Goal: Contribute content

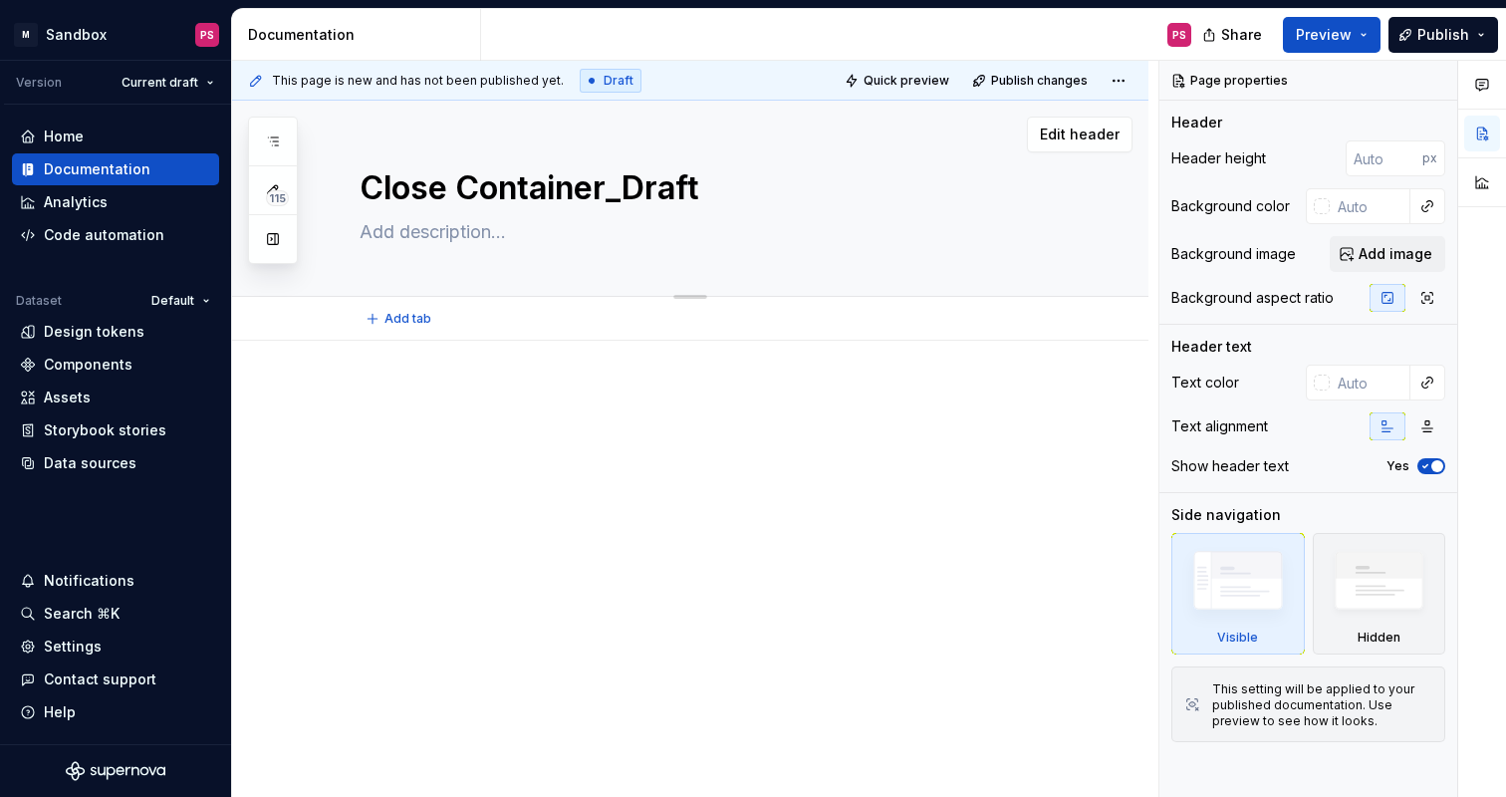
click at [582, 231] on textarea at bounding box center [710, 232] width 709 height 32
type textarea "*"
type textarea "D"
type textarea "*"
type textarea "Di"
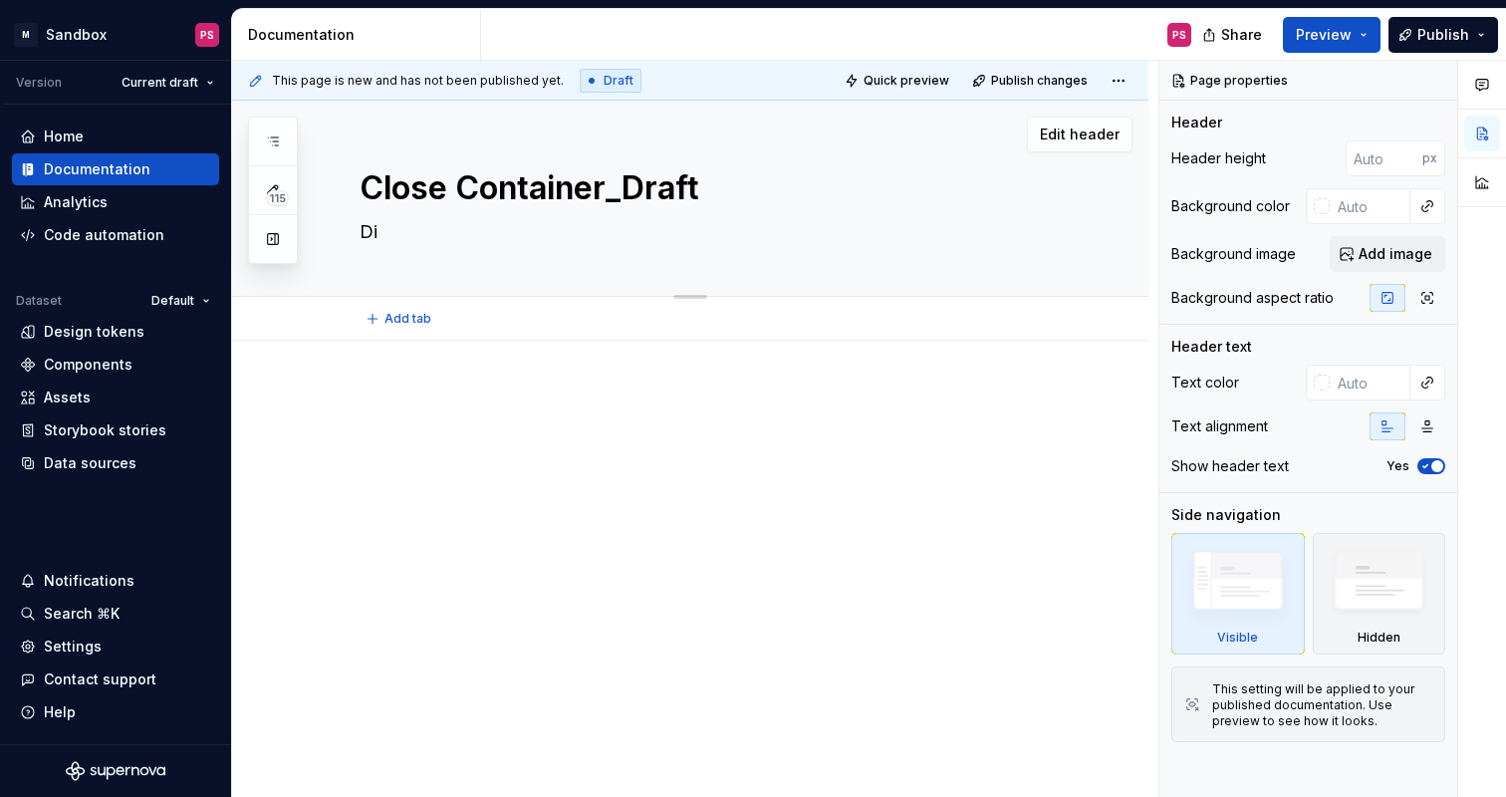
type textarea "*"
type textarea "Dif"
type textarea "*"
type textarea "Diff"
type textarea "*"
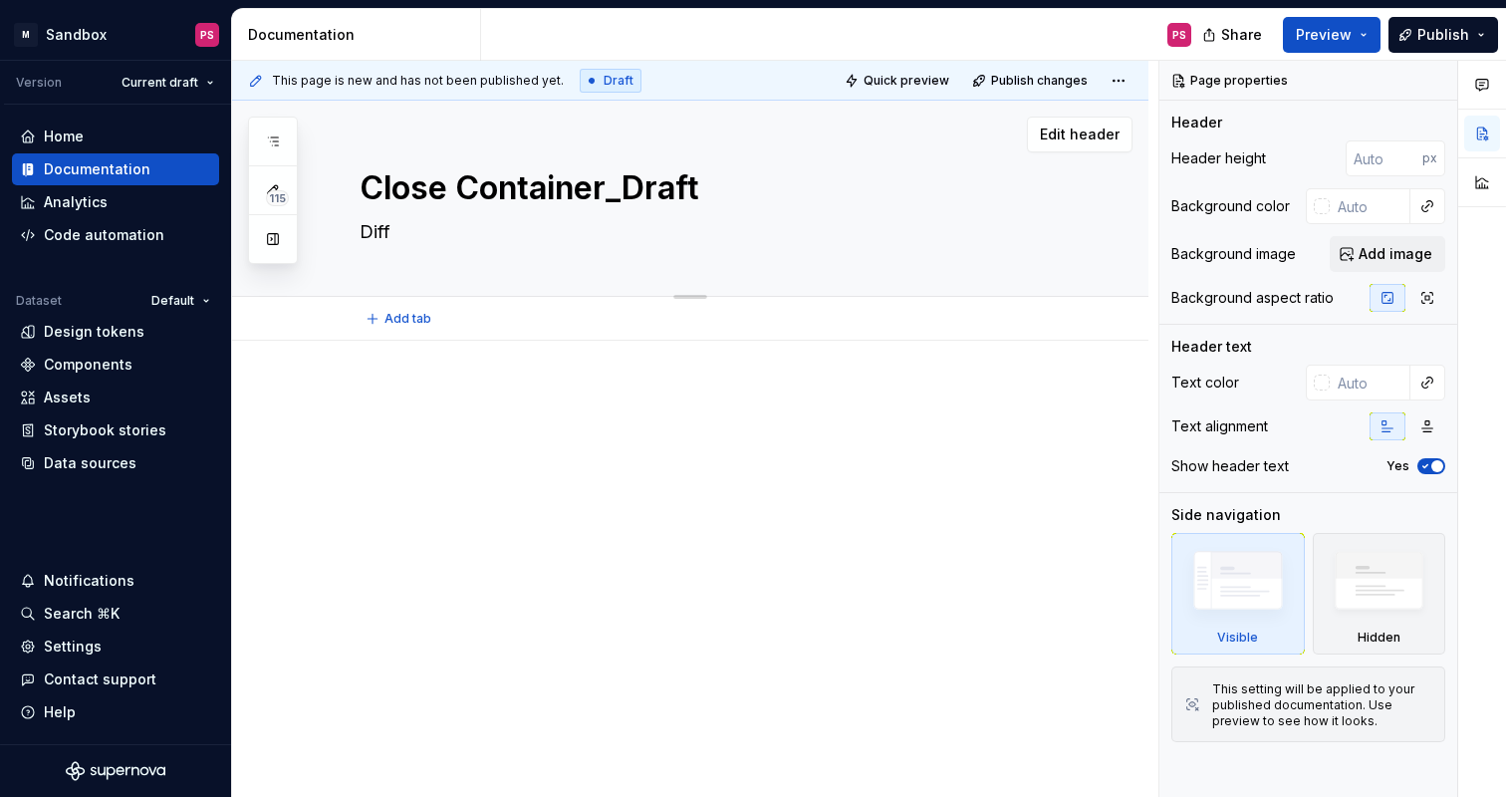
type textarea "Diffe"
type textarea "*"
type textarea "Differ"
type textarea "*"
type textarea "Differe"
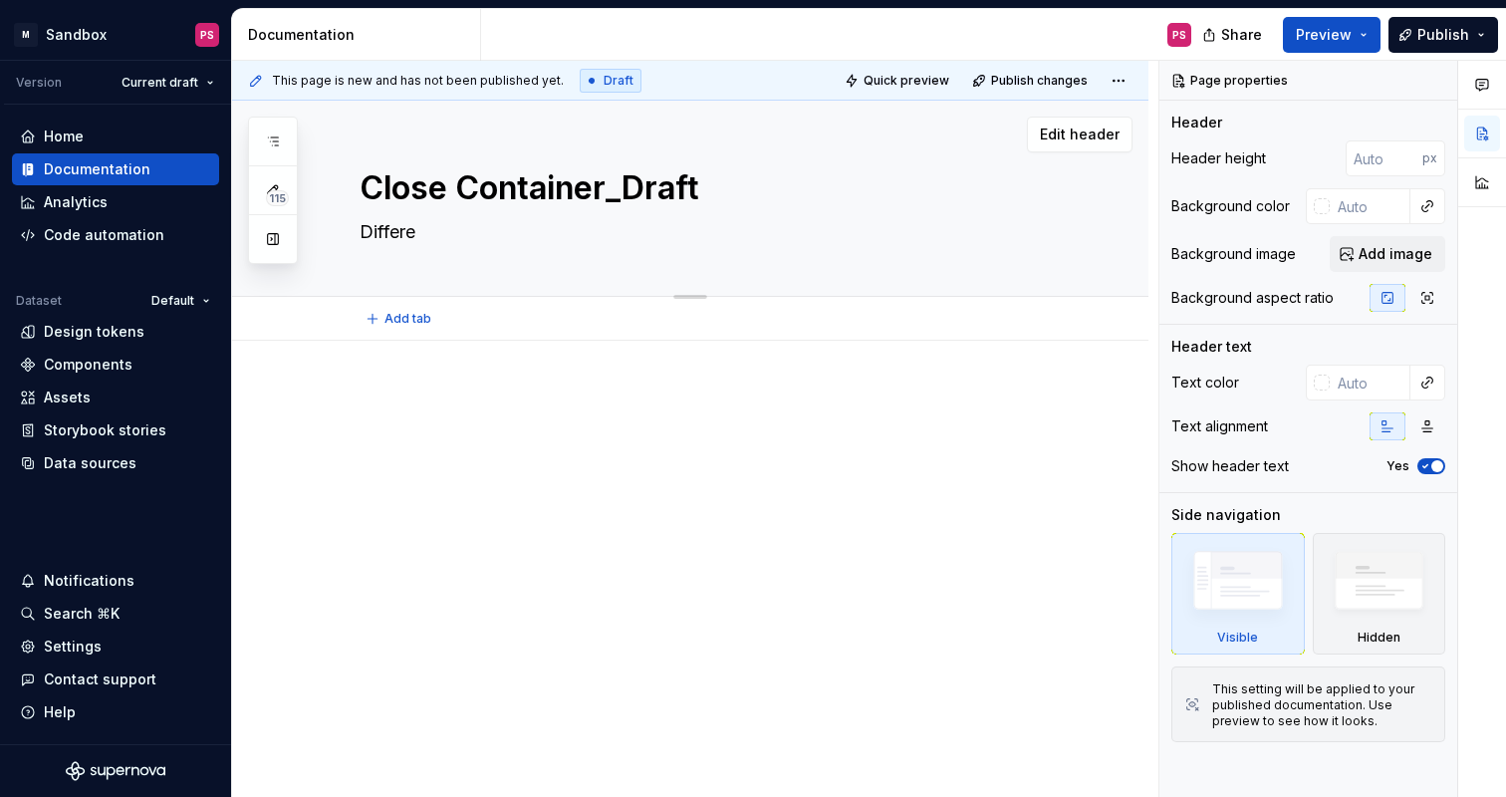
type textarea "*"
type textarea "Differen"
type textarea "*"
type textarea "Different"
type textarea "*"
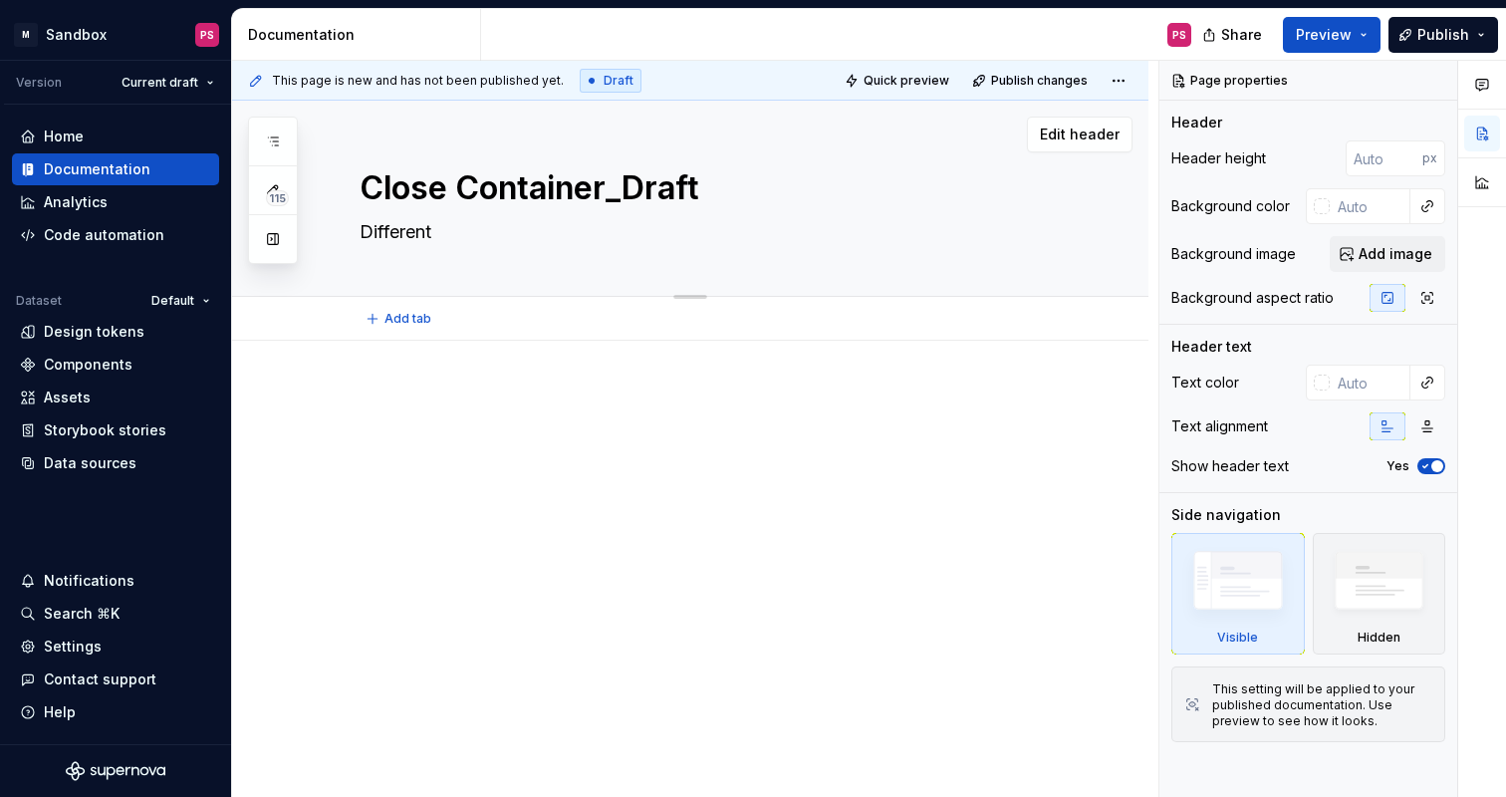
type textarea "Different"
type textarea "*"
type textarea "Different a"
type textarea "*"
type textarea "Different ap"
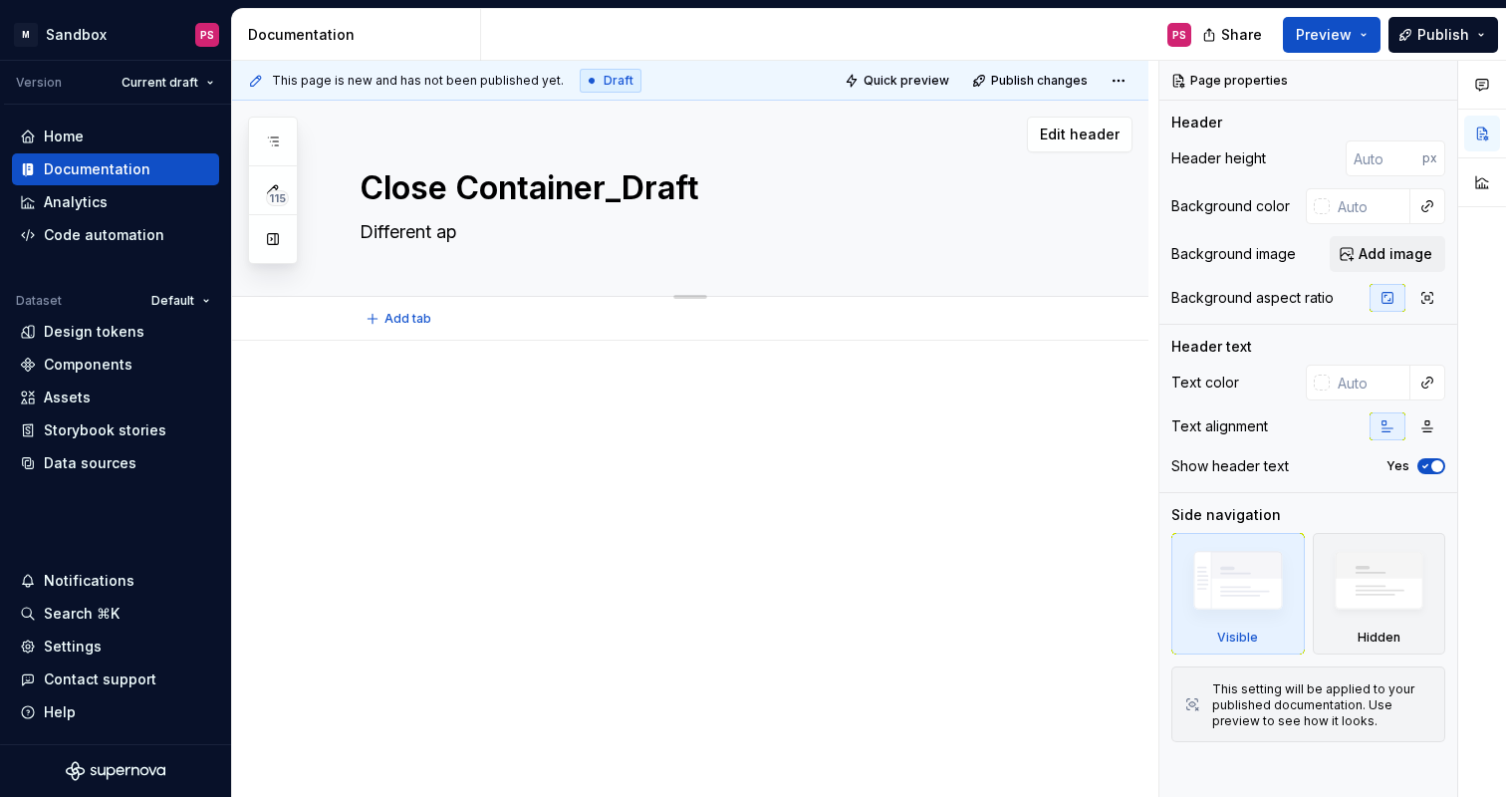
type textarea "*"
type textarea "Different app"
type textarea "*"
type textarea "Different appr"
type textarea "*"
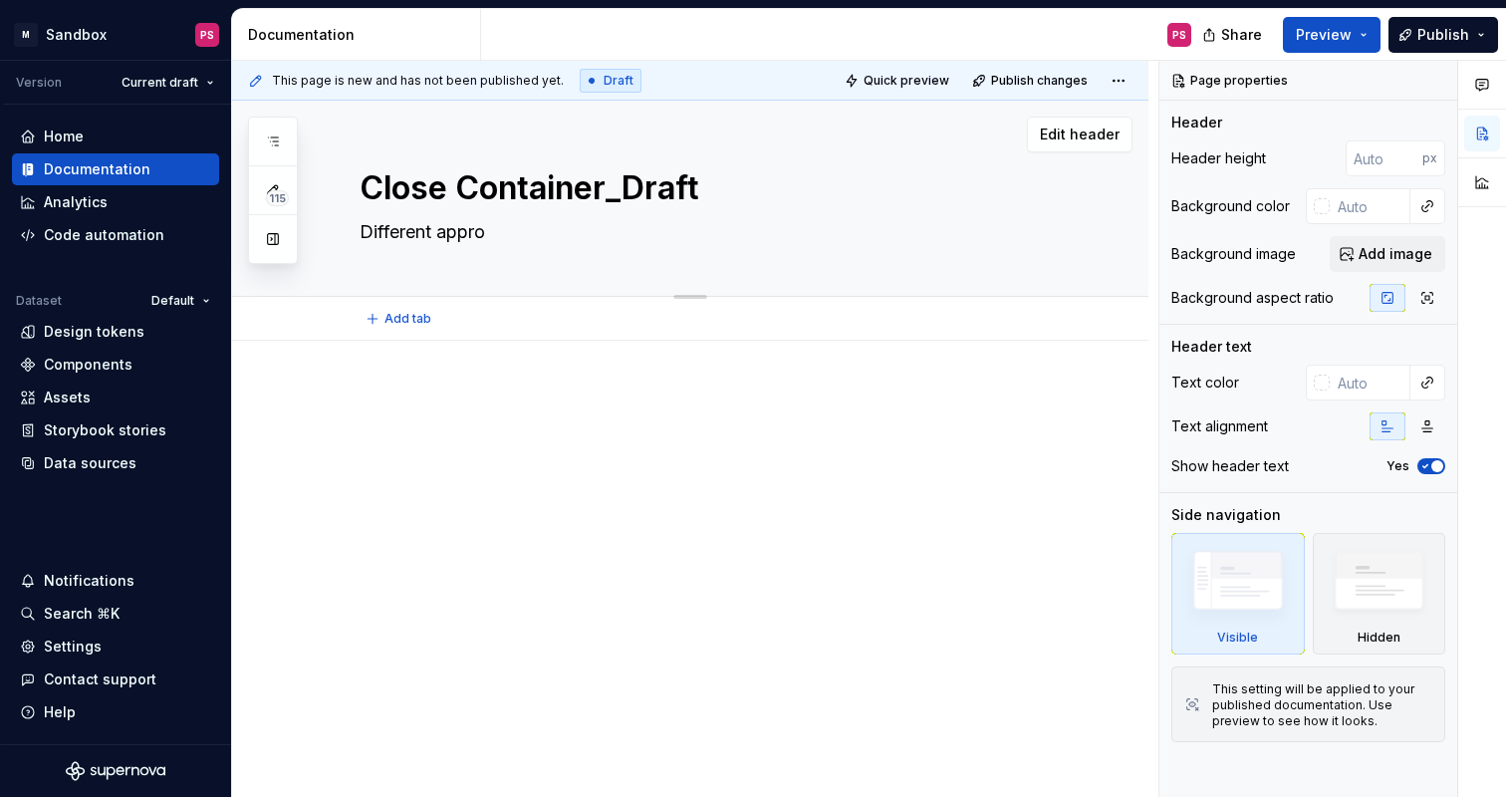
type textarea "Different approa"
type textarea "*"
type textarea "Different approac"
type textarea "*"
type textarea "Different approach"
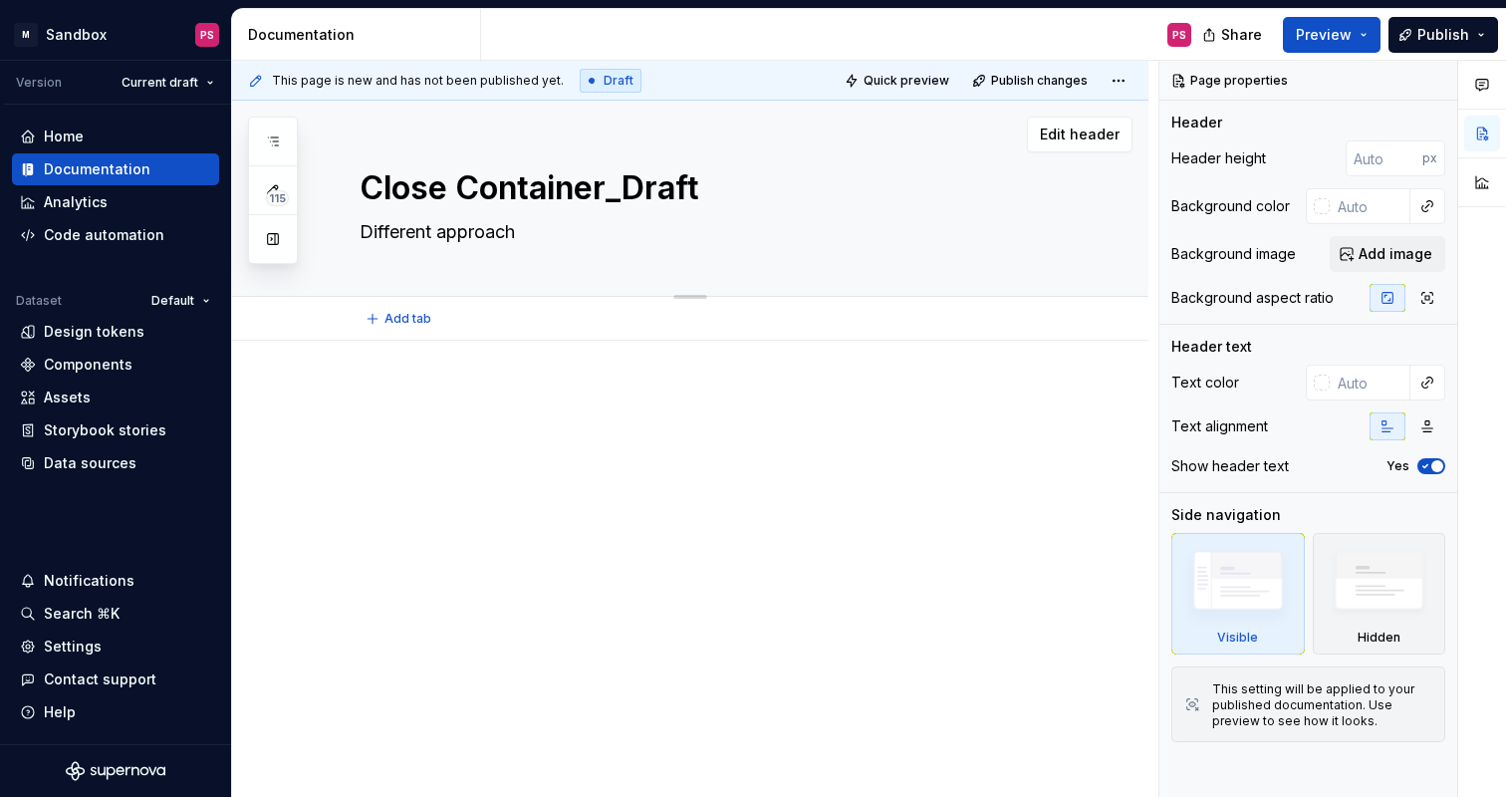
type textarea "*"
type textarea "Different approache"
type textarea "*"
type textarea "Different approaches"
type textarea "*"
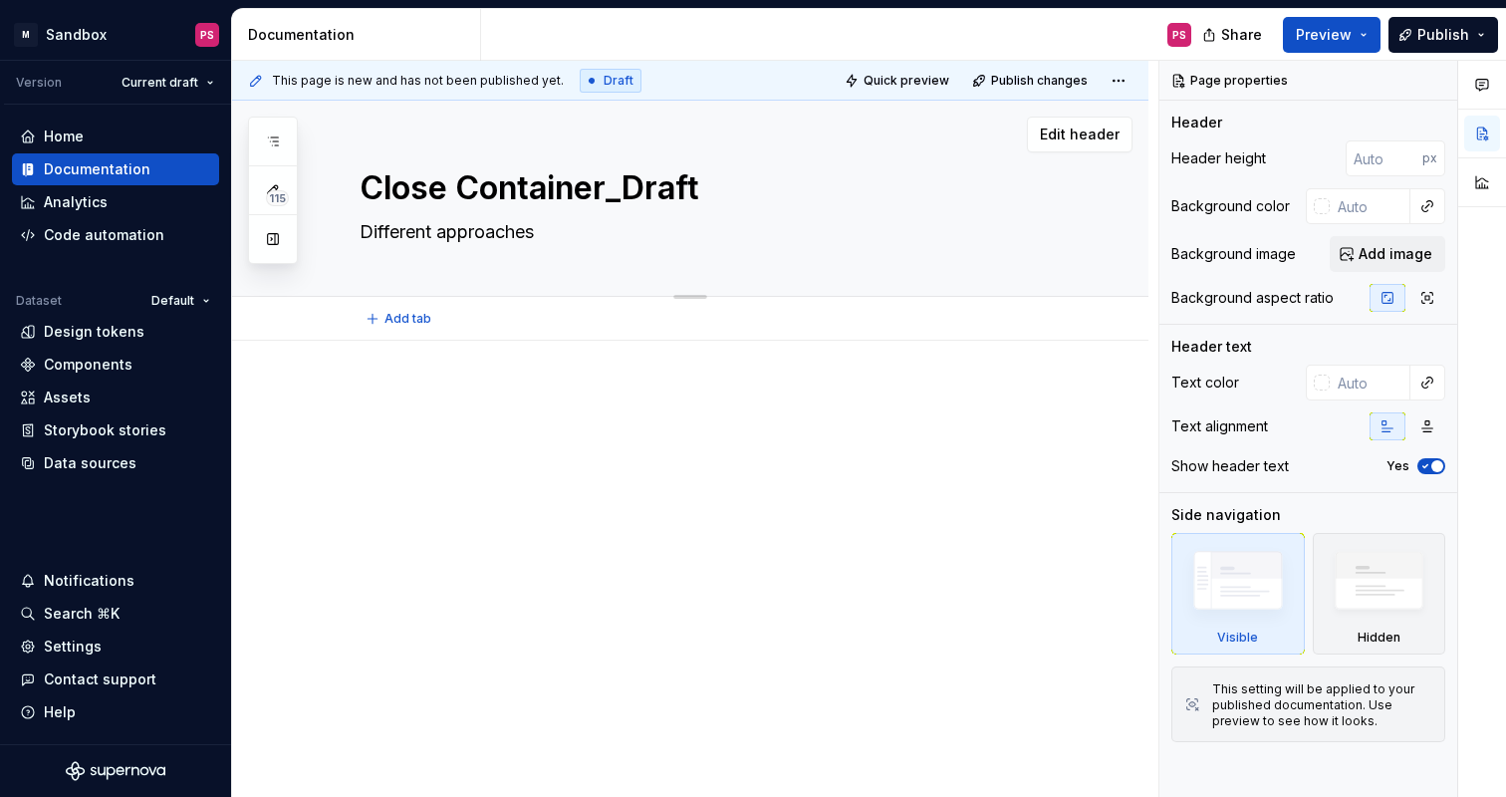
type textarea "Different approaches"
type textarea "*"
type textarea "Different approaches t"
type textarea "*"
type textarea "Different approaches to"
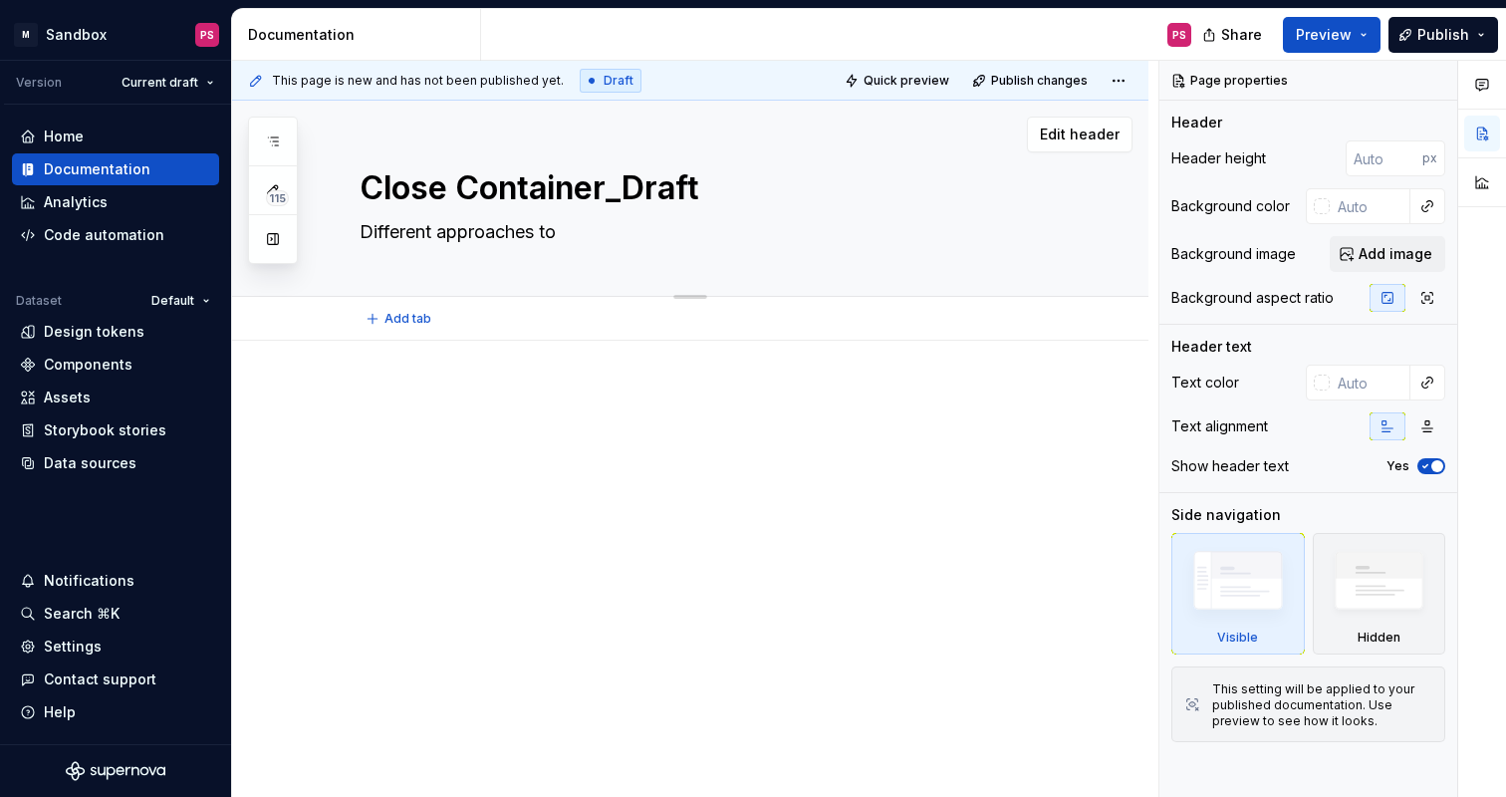
type textarea "*"
type textarea "Different approaches to"
type textarea "*"
type textarea "Different approaches to c"
type textarea "*"
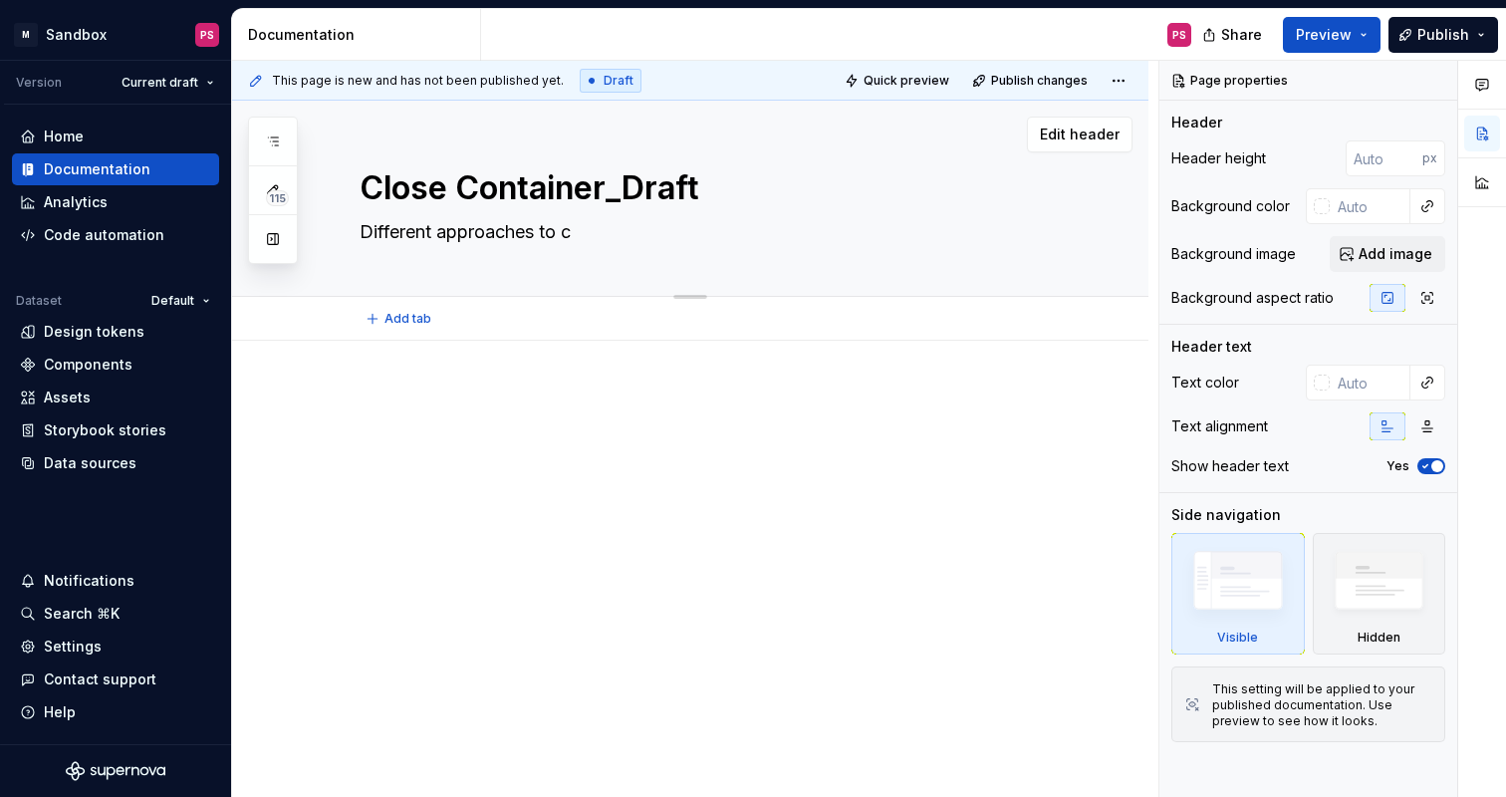
type textarea "Different approaches to cl"
type textarea "*"
type textarea "Different approaches to clo"
type textarea "*"
type textarea "Different approaches to clos"
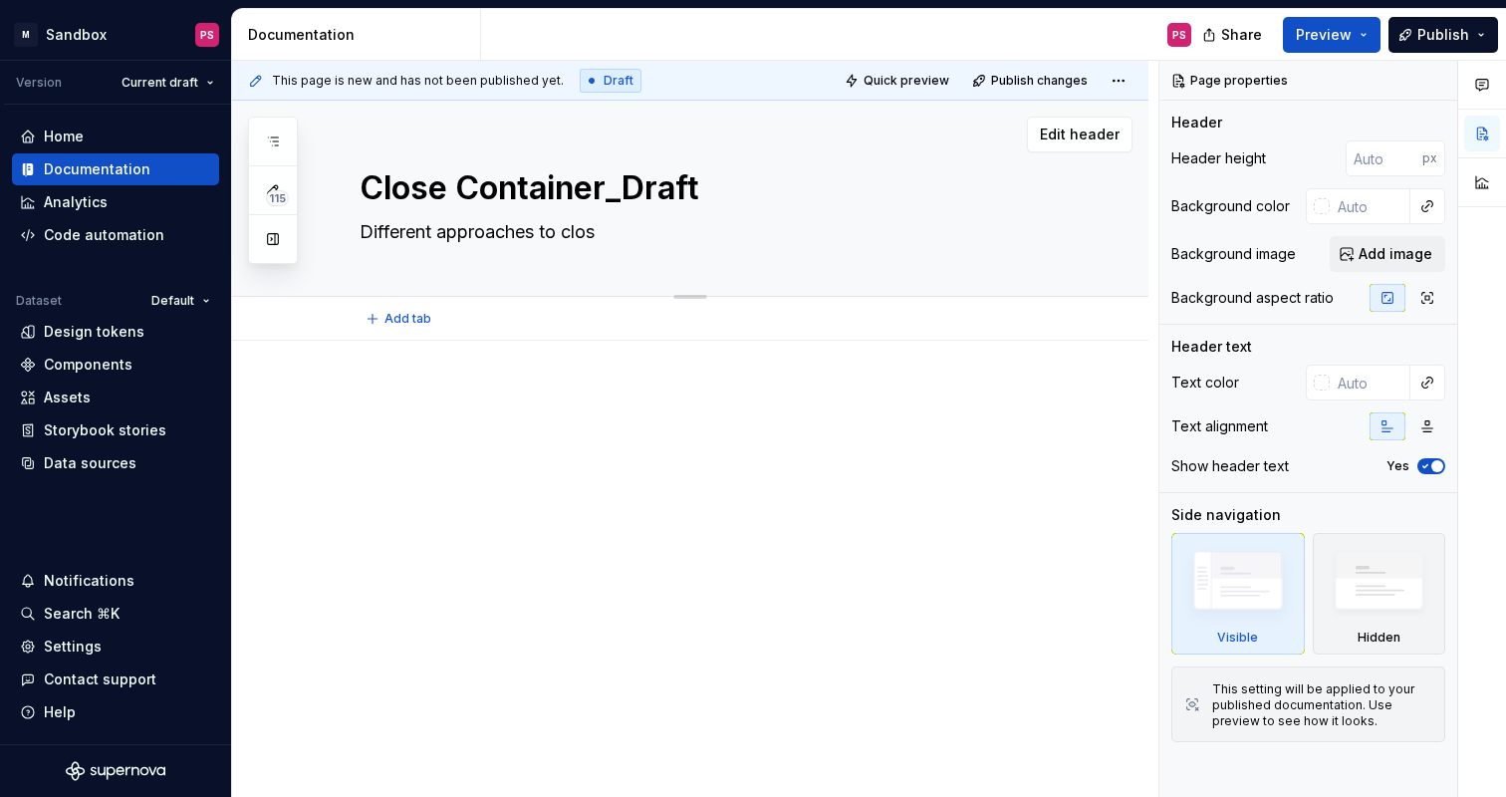
type textarea "*"
type textarea "Different approaches to close"
type textarea "*"
type textarea "Different approaches to close"
type textarea "*"
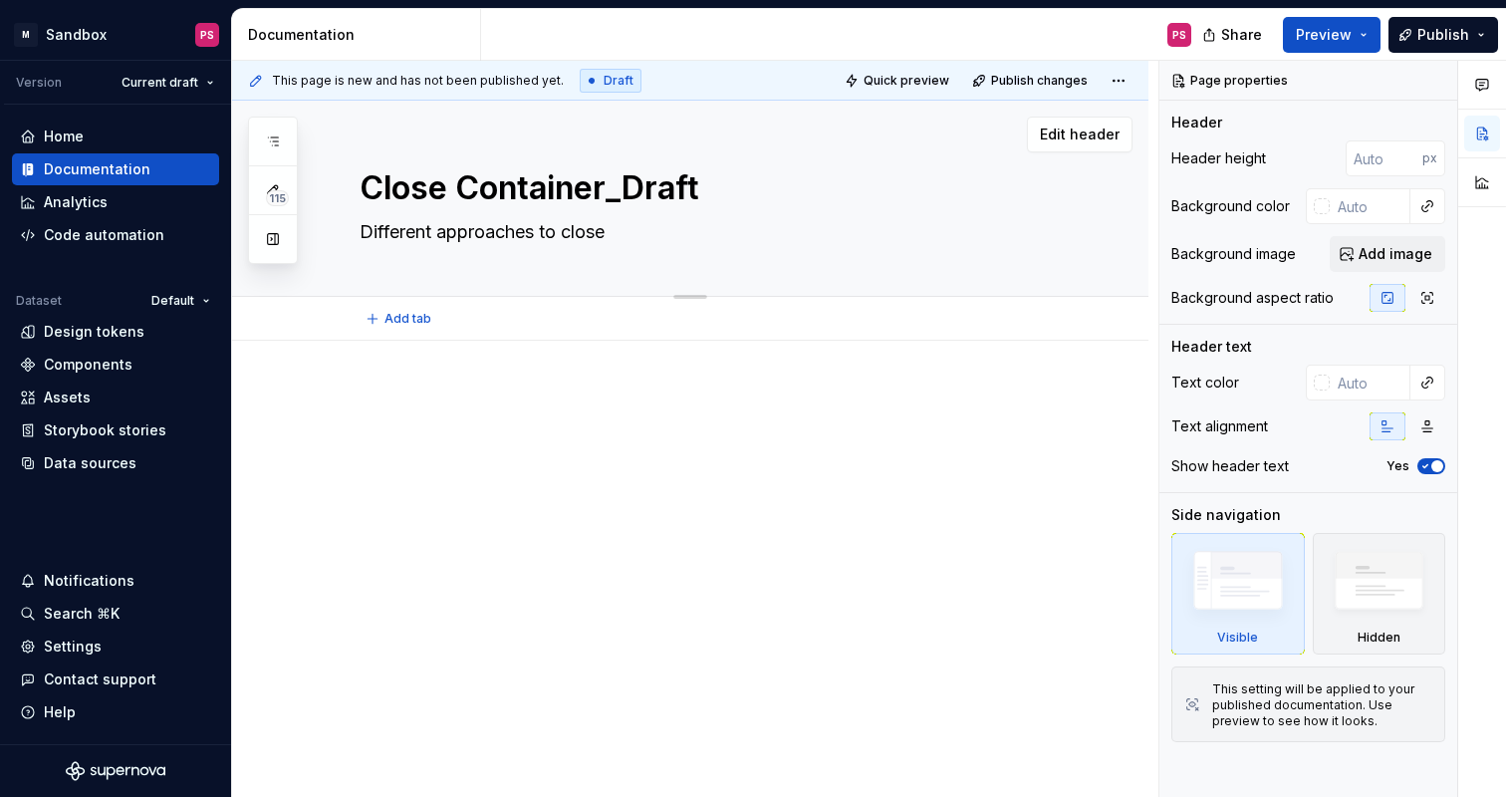
type textarea "Different approaches to close a"
type textarea "*"
type textarea "Different approaches to close a"
type textarea "*"
type textarea "Different approaches to close a c"
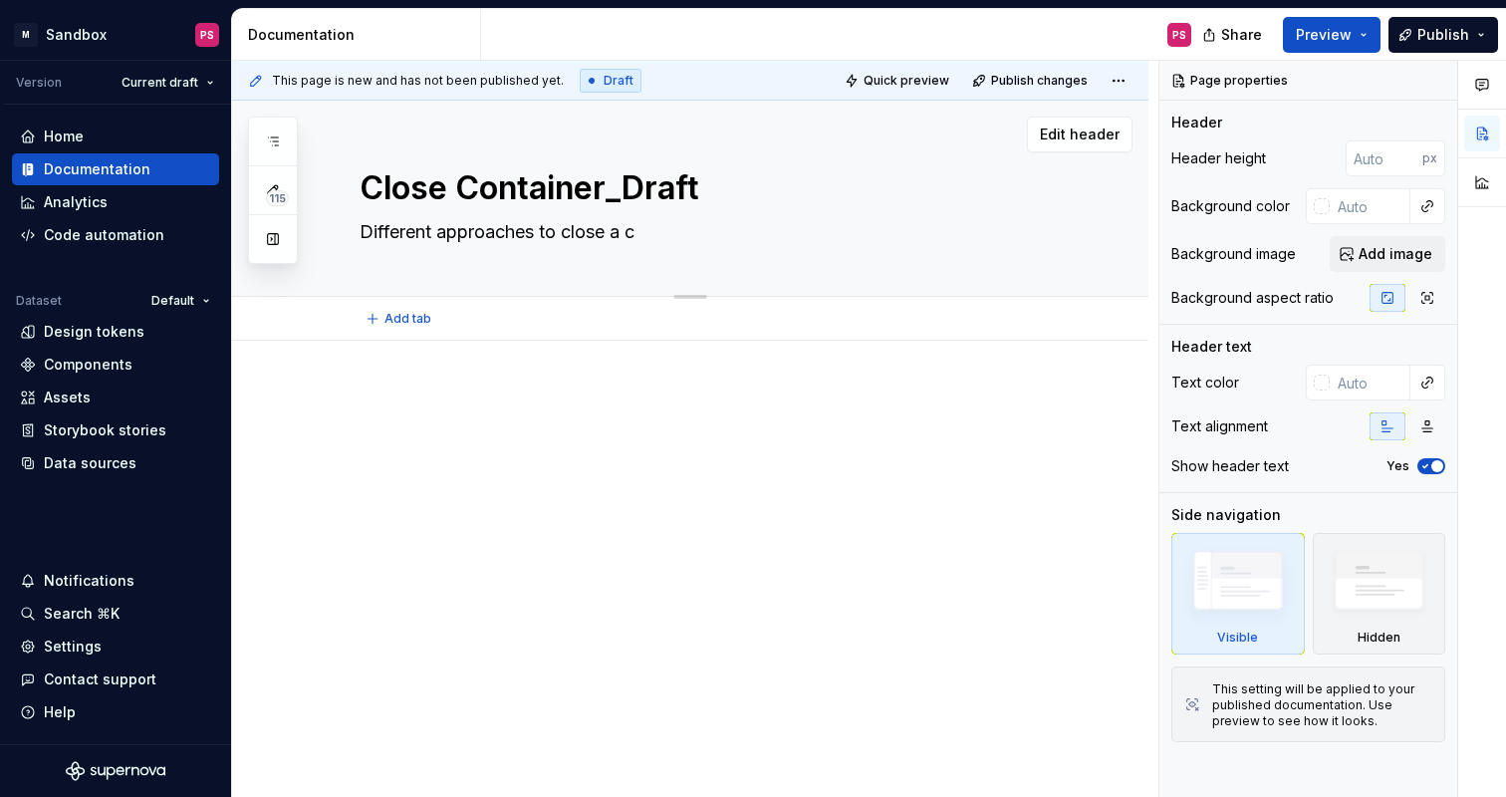
type textarea "*"
type textarea "Different approaches to close a co"
type textarea "*"
type textarea "Different approaches to close a con"
type textarea "*"
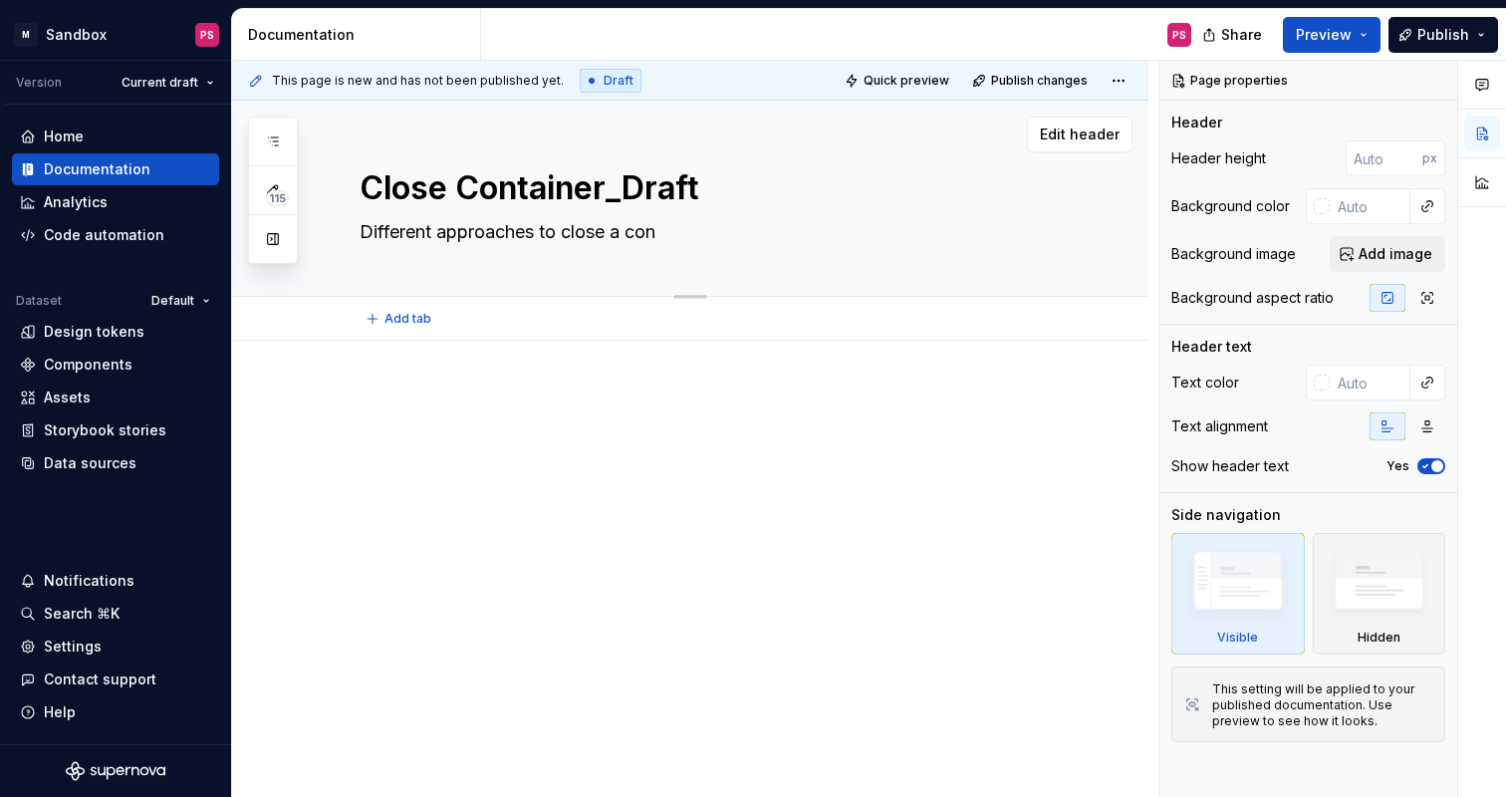
type textarea "Different approaches to close a cont"
type textarea "*"
type textarea "Different approaches to close a conta"
type textarea "*"
type textarea "Different approaches to close a contai"
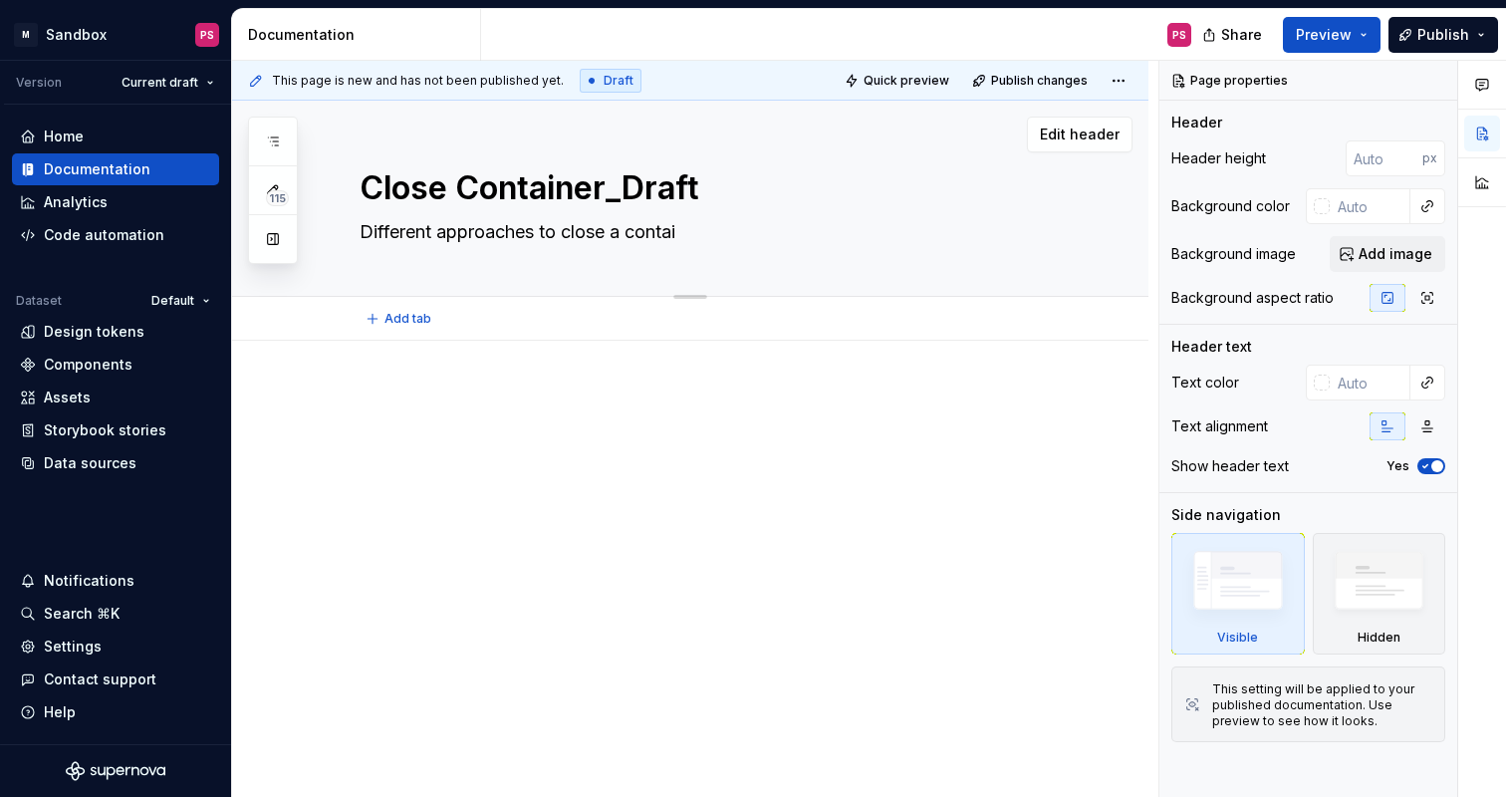
type textarea "*"
type textarea "Different approaches to close a contain"
type textarea "*"
type textarea "Different approaches to close a containe"
type textarea "*"
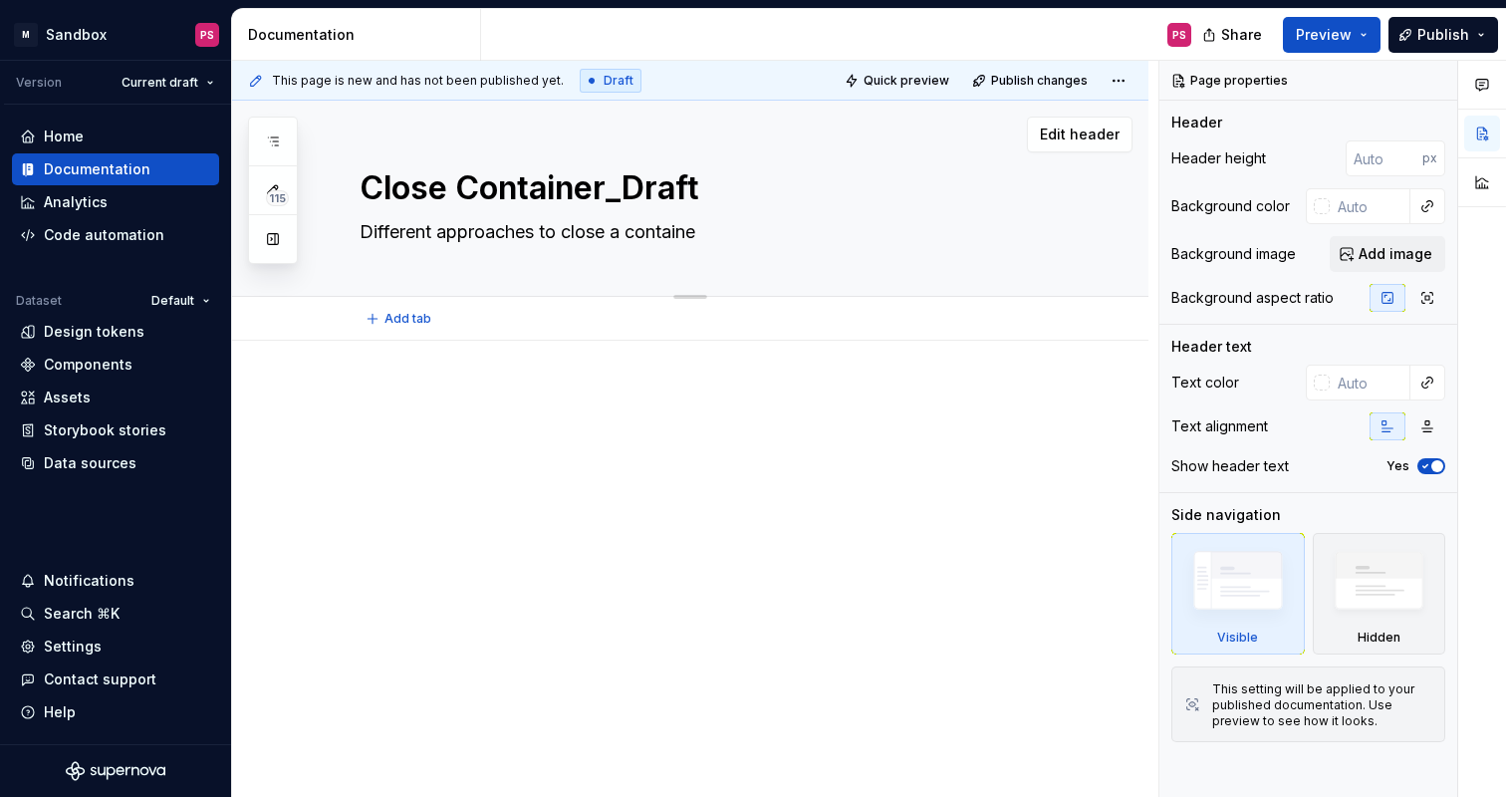
type textarea "Different approaches to close a container"
type textarea "*"
type textarea "Different approaches to close a container"
type textarea "*"
